Goal: Task Accomplishment & Management: Manage account settings

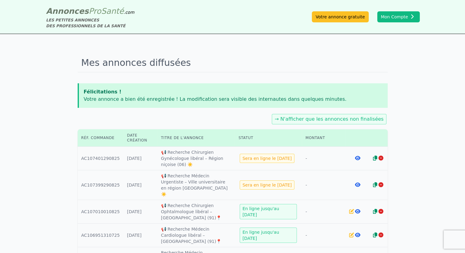
click at [373, 182] on icon at bounding box center [375, 184] width 4 height 5
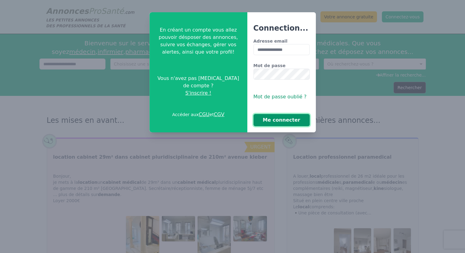
click at [278, 120] on button "Me connecter" at bounding box center [282, 120] width 56 height 12
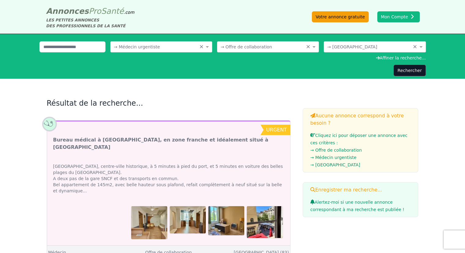
click at [344, 17] on link "Votre annonce gratuite" at bounding box center [340, 16] width 57 height 11
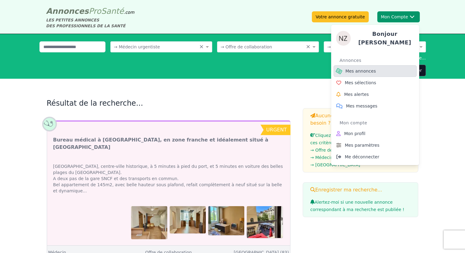
click at [373, 68] on link "Mes annonces" at bounding box center [375, 71] width 83 height 12
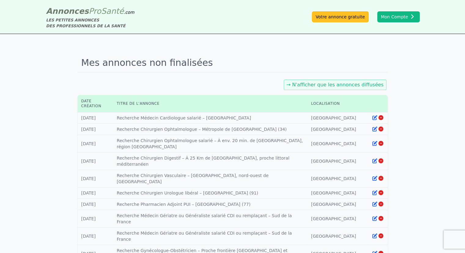
click at [355, 86] on link "→ N'afficher que les annonces diffusées" at bounding box center [335, 85] width 97 height 6
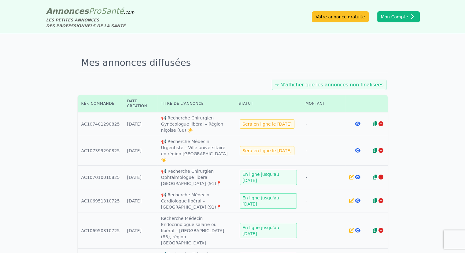
click at [374, 148] on icon at bounding box center [375, 150] width 4 height 5
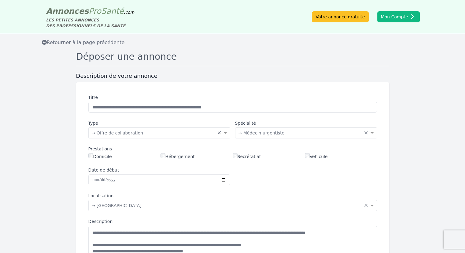
scroll to position [92, 0]
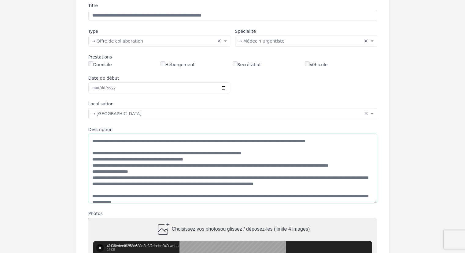
drag, startPoint x: 261, startPoint y: 155, endPoint x: 204, endPoint y: 155, distance: 57.8
click at [204, 155] on textarea "Description" at bounding box center [232, 168] width 289 height 69
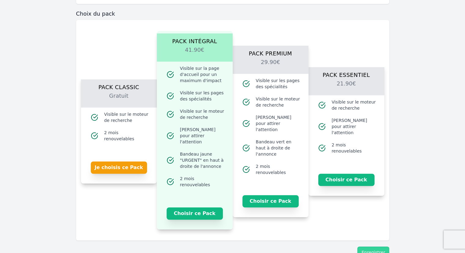
scroll to position [468, 0]
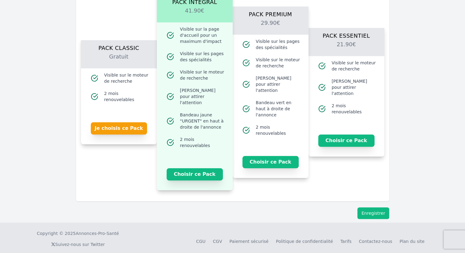
type textarea "**********"
click at [380, 207] on button "Enregistrer" at bounding box center [372, 213] width 31 height 12
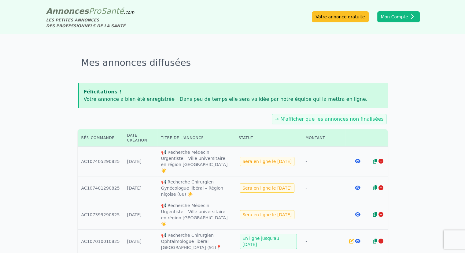
click at [356, 212] on icon at bounding box center [358, 214] width 6 height 5
click at [383, 212] on icon at bounding box center [381, 214] width 5 height 5
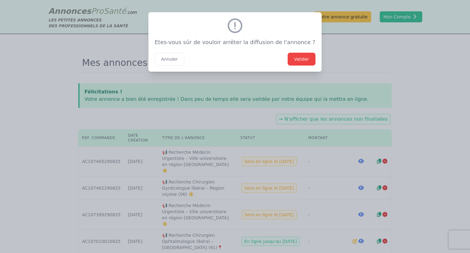
click at [287, 61] on button "Valider" at bounding box center [301, 59] width 28 height 13
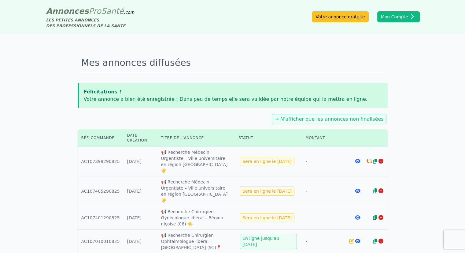
click at [357, 188] on icon at bounding box center [358, 190] width 6 height 5
